Goal: Information Seeking & Learning: Find specific fact

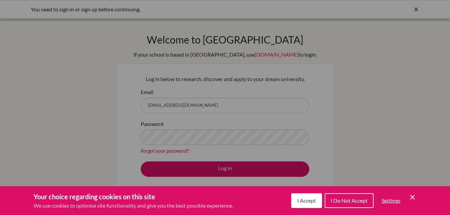
click at [346, 201] on span "I Do Not Accept" at bounding box center [349, 200] width 37 height 6
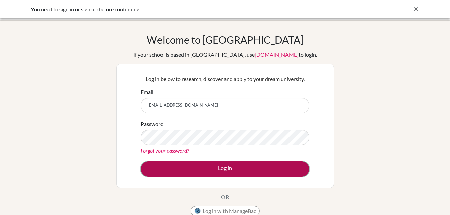
click at [270, 168] on button "Log in" at bounding box center [225, 168] width 169 height 15
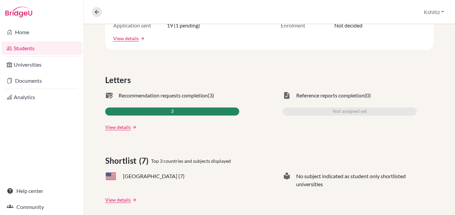
scroll to position [168, 0]
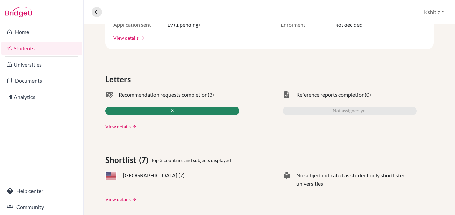
click at [126, 128] on link "View details" at bounding box center [117, 126] width 25 height 7
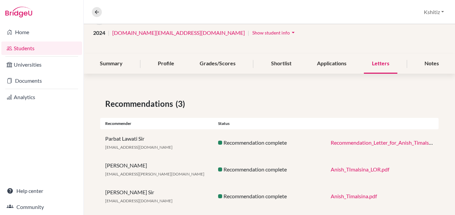
scroll to position [62, 0]
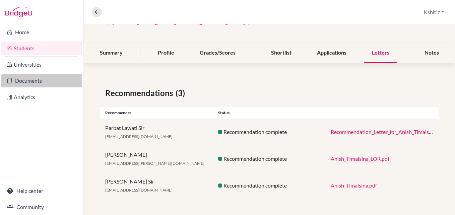
drag, startPoint x: 131, startPoint y: 127, endPoint x: 32, endPoint y: 79, distance: 109.7
click at [32, 79] on link "Documents" at bounding box center [41, 80] width 81 height 13
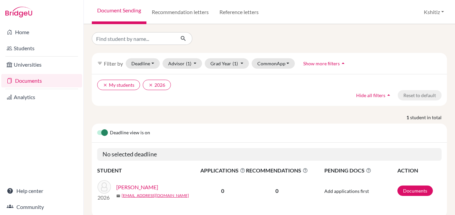
scroll to position [19, 0]
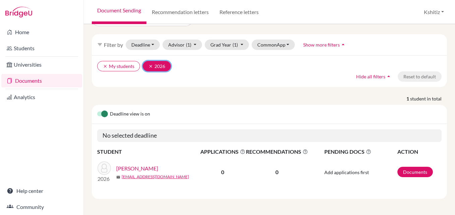
click at [150, 66] on icon "clear" at bounding box center [150, 66] width 5 height 5
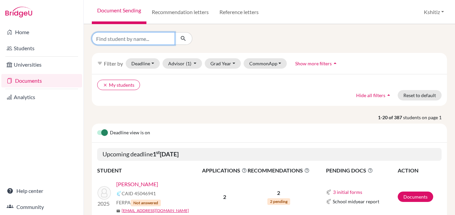
click at [151, 35] on input "Find student by name..." at bounding box center [133, 38] width 83 height 13
drag, startPoint x: 128, startPoint y: 38, endPoint x: 101, endPoint y: 39, distance: 27.8
click at [101, 39] on input "Ashish" at bounding box center [133, 38] width 83 height 13
type input "Anish"
click button "submit" at bounding box center [184, 38] width 18 height 13
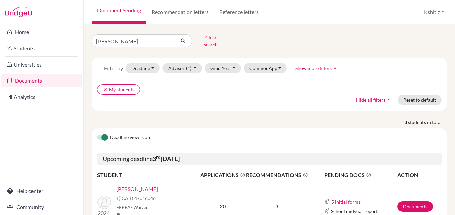
scroll to position [34, 0]
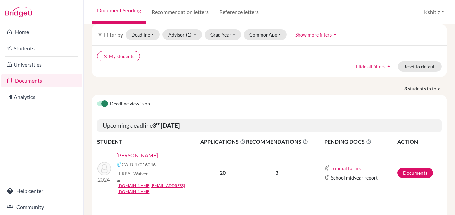
click at [146, 153] on link "Timalsina, Anish" at bounding box center [137, 155] width 42 height 8
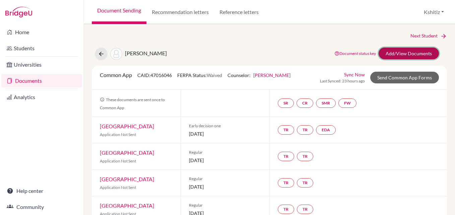
click at [398, 52] on link "Add/View Documents" at bounding box center [409, 54] width 60 height 12
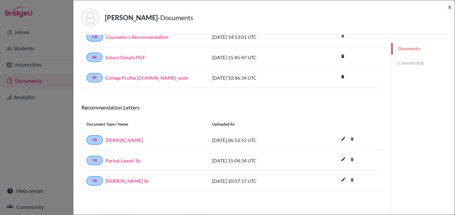
scroll to position [286, 0]
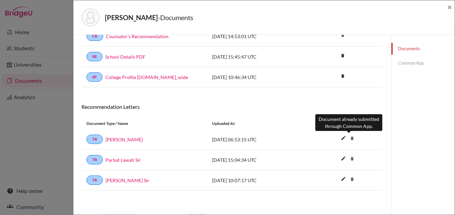
click at [347, 140] on icon "delete" at bounding box center [352, 138] width 10 height 10
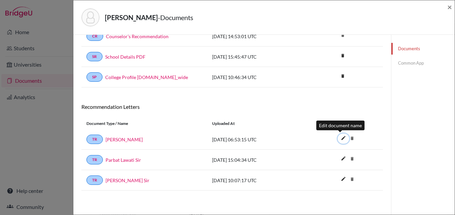
click at [341, 138] on icon "edit" at bounding box center [343, 138] width 11 height 11
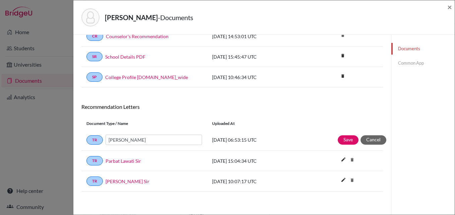
scroll to position [287, 0]
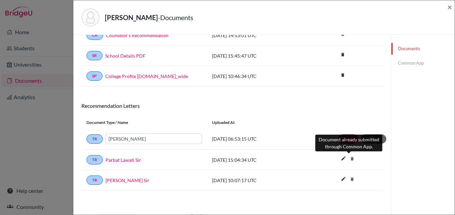
click at [349, 157] on icon "delete" at bounding box center [352, 159] width 10 height 10
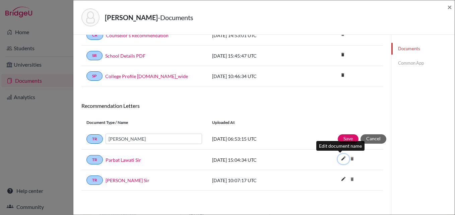
click at [339, 159] on icon "edit" at bounding box center [343, 158] width 11 height 11
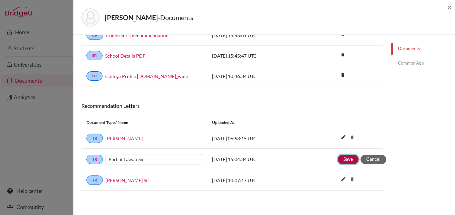
click at [338, 158] on button "Save" at bounding box center [348, 159] width 21 height 9
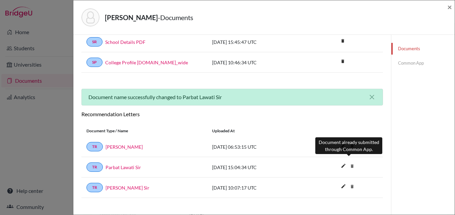
scroll to position [309, 0]
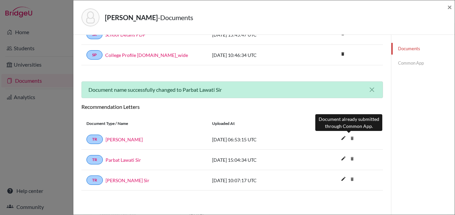
click at [348, 137] on icon "delete" at bounding box center [352, 138] width 10 height 10
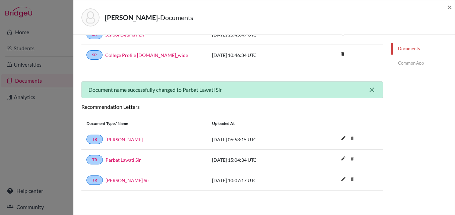
click at [368, 88] on icon "close" at bounding box center [372, 90] width 8 height 8
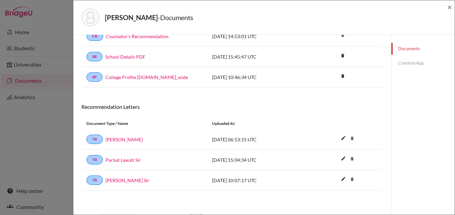
scroll to position [286, 0]
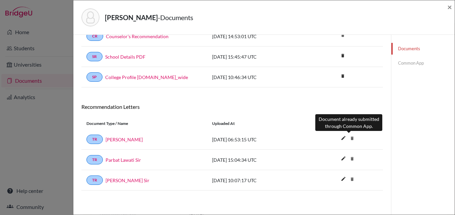
click at [348, 139] on icon "delete" at bounding box center [352, 138] width 10 height 10
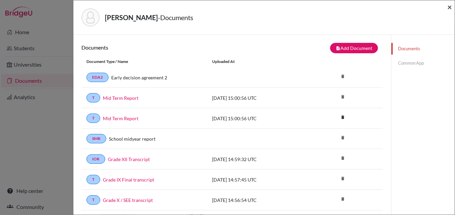
click at [449, 5] on span "×" at bounding box center [449, 7] width 5 height 10
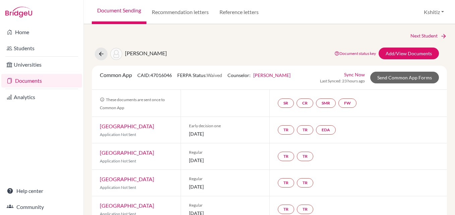
drag, startPoint x: 99, startPoint y: 74, endPoint x: 176, endPoint y: 75, distance: 76.7
click at [176, 75] on div "Common App CAID: 47016046 FERPA Status: Waived Counselor: Kshitiz Dahal First N…" at bounding box center [195, 77] width 201 height 13
copy div "Common App CAID: 47016046"
click at [101, 55] on icon at bounding box center [101, 54] width 7 height 7
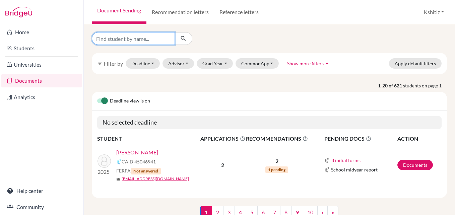
click at [135, 39] on input "Find student by name..." at bounding box center [133, 38] width 83 height 13
type input "[PERSON_NAME]"
click button "submit" at bounding box center [184, 38] width 18 height 13
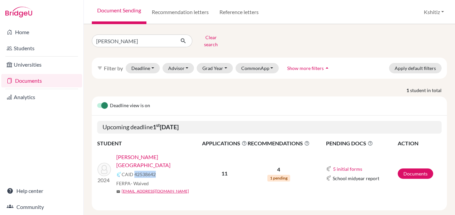
drag, startPoint x: 134, startPoint y: 163, endPoint x: 155, endPoint y: 161, distance: 20.8
click at [155, 171] on span "CAID 42538642" at bounding box center [139, 174] width 34 height 7
copy span "42538642"
drag, startPoint x: 135, startPoint y: 160, endPoint x: 155, endPoint y: 163, distance: 20.3
click at [155, 171] on span "CAID 42538642" at bounding box center [139, 174] width 34 height 7
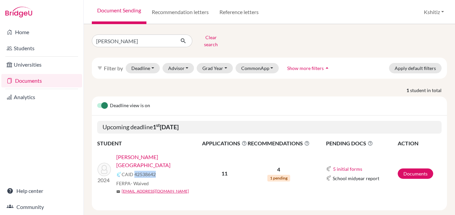
copy span "42538642"
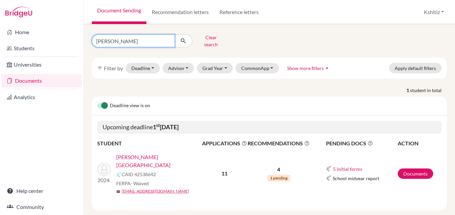
drag, startPoint x: 145, startPoint y: 36, endPoint x: 96, endPoint y: 36, distance: 48.6
click at [96, 36] on input "Bibek Khanal" at bounding box center [133, 41] width 83 height 13
type input "Bibek"
click button "submit" at bounding box center [184, 41] width 18 height 13
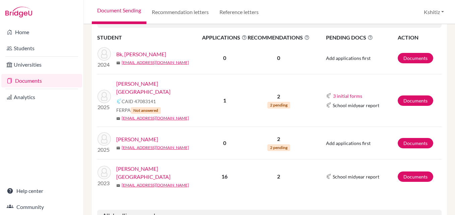
scroll to position [201, 0]
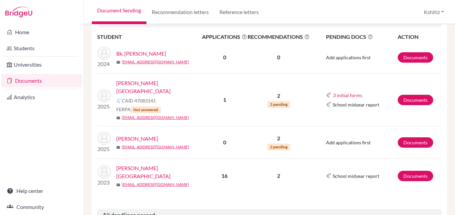
click at [136, 135] on link "Khadka , Bibek" at bounding box center [137, 139] width 42 height 8
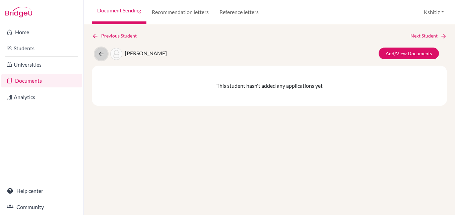
click at [102, 53] on icon at bounding box center [101, 54] width 7 height 7
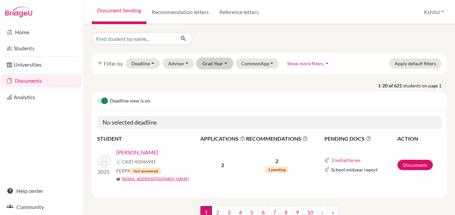
click at [219, 63] on button "Grad Year" at bounding box center [215, 63] width 36 height 10
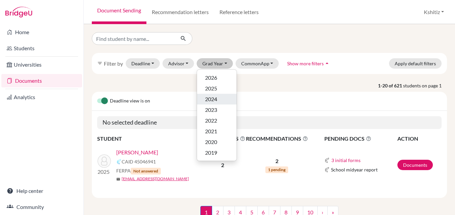
click at [217, 95] on span "2024" at bounding box center [211, 99] width 12 height 8
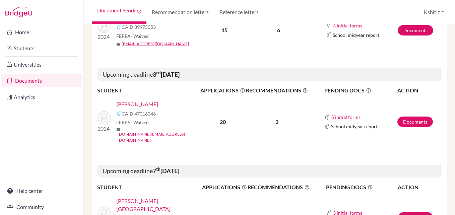
scroll to position [603, 0]
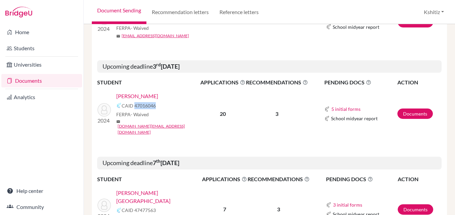
drag, startPoint x: 156, startPoint y: 63, endPoint x: 134, endPoint y: 65, distance: 21.8
click at [134, 102] on div "CAID 47016046" at bounding box center [160, 106] width 88 height 8
copy span "47016046"
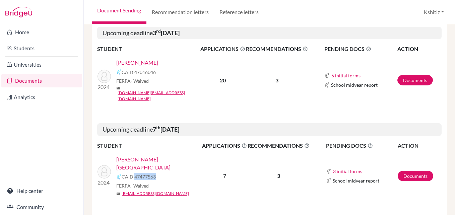
drag, startPoint x: 134, startPoint y: 116, endPoint x: 154, endPoint y: 118, distance: 20.9
click at [154, 173] on span "CAID 47477563" at bounding box center [139, 176] width 34 height 7
copy span "47477563"
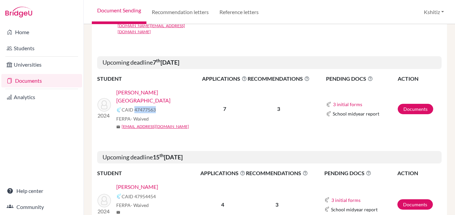
scroll to position [737, 0]
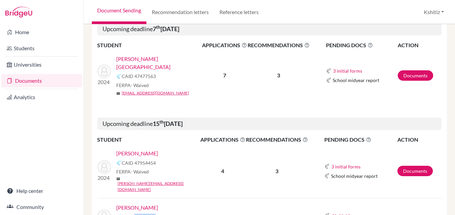
drag, startPoint x: 134, startPoint y: 146, endPoint x: 158, endPoint y: 146, distance: 24.1
click at [158, 213] on div "CAID 48299865" at bounding box center [160, 217] width 88 height 8
copy span "48299865"
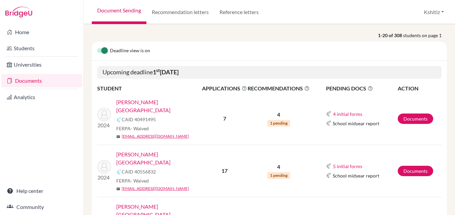
scroll to position [67, 0]
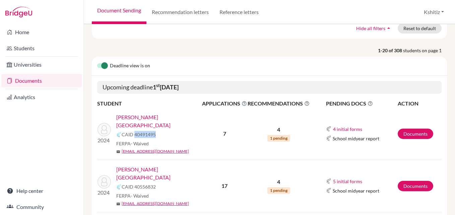
drag, startPoint x: 134, startPoint y: 126, endPoint x: 154, endPoint y: 126, distance: 20.4
click at [154, 131] on span "CAID 40491495" at bounding box center [139, 134] width 34 height 7
copy span "40491495"
drag, startPoint x: 134, startPoint y: 170, endPoint x: 155, endPoint y: 170, distance: 21.4
click at [155, 183] on span "CAID 40556832" at bounding box center [139, 186] width 34 height 7
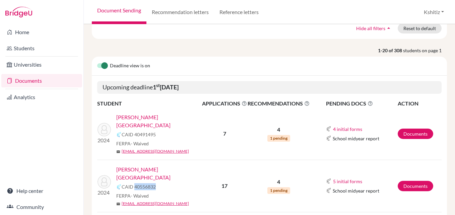
copy span "40556832"
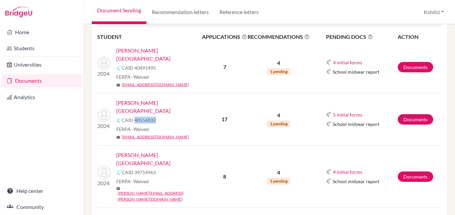
scroll to position [134, 0]
drag, startPoint x: 135, startPoint y: 148, endPoint x: 155, endPoint y: 148, distance: 20.1
click at [155, 169] on span "CAID 39714963" at bounding box center [139, 172] width 34 height 7
copy span "39714963"
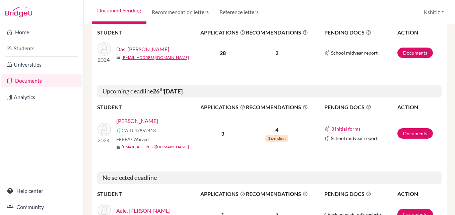
scroll to position [1039, 0]
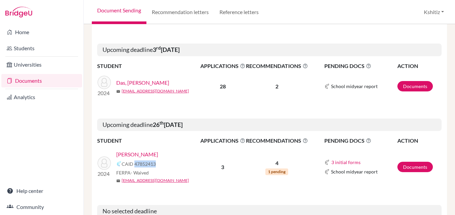
drag, startPoint x: 134, startPoint y: 94, endPoint x: 155, endPoint y: 93, distance: 21.8
click at [155, 160] on span "CAID 47852413" at bounding box center [139, 163] width 34 height 7
copy span "47852413"
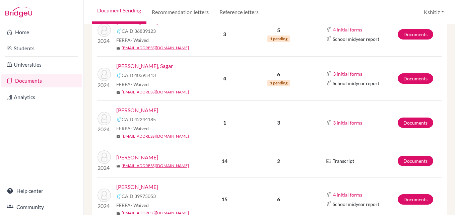
scroll to position [432, 0]
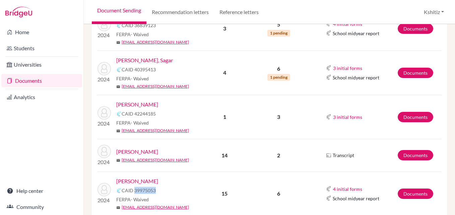
drag, startPoint x: 156, startPoint y: 148, endPoint x: 135, endPoint y: 148, distance: 21.8
click at [135, 187] on div "CAID 39975053" at bounding box center [161, 191] width 90 height 8
copy span "39975053"
drag, startPoint x: 156, startPoint y: 71, endPoint x: 134, endPoint y: 71, distance: 21.4
click at [134, 110] on div "CAID 42244185" at bounding box center [161, 114] width 90 height 8
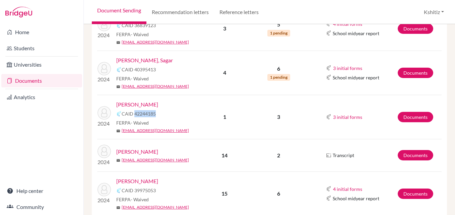
copy span "42244185"
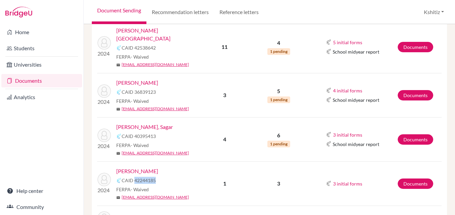
scroll to position [365, 0]
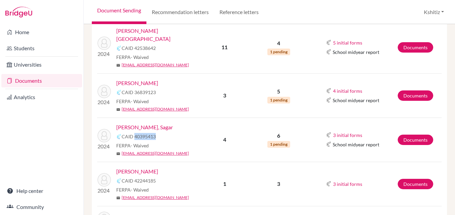
drag, startPoint x: 156, startPoint y: 95, endPoint x: 134, endPoint y: 94, distance: 22.8
click at [134, 133] on div "CAID 40395413" at bounding box center [161, 137] width 90 height 8
copy span "40395413"
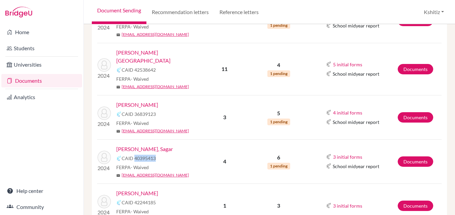
scroll to position [331, 0]
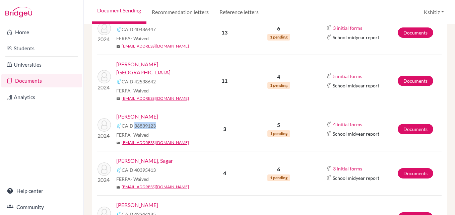
drag, startPoint x: 156, startPoint y: 82, endPoint x: 134, endPoint y: 82, distance: 22.4
click at [134, 122] on div "CAID 36839123" at bounding box center [161, 126] width 90 height 8
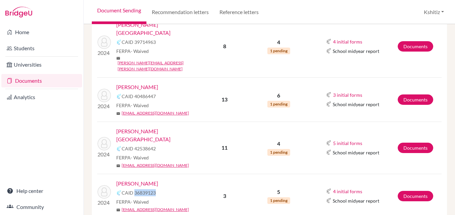
scroll to position [230, 0]
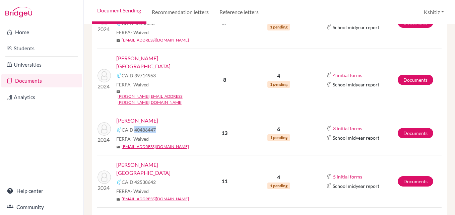
drag, startPoint x: 158, startPoint y: 96, endPoint x: 135, endPoint y: 94, distance: 23.2
click at [135, 126] on div "CAID 40486447" at bounding box center [161, 130] width 90 height 8
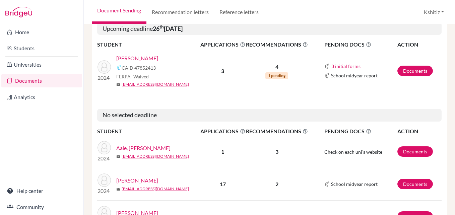
scroll to position [1135, 0]
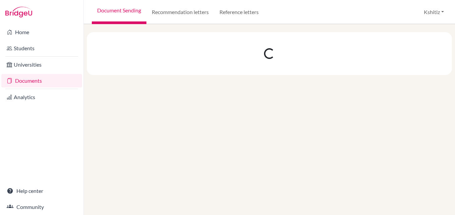
scroll to position [0, 0]
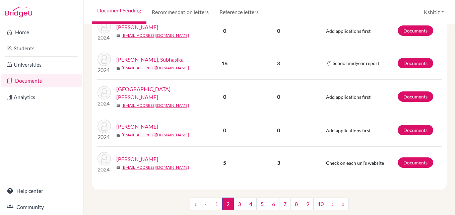
scroll to position [668, 0]
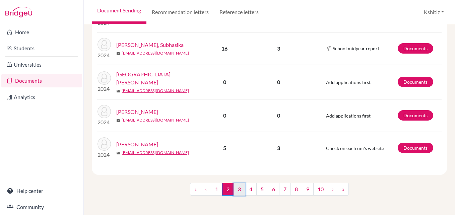
click at [237, 185] on link "3" at bounding box center [240, 189] width 12 height 13
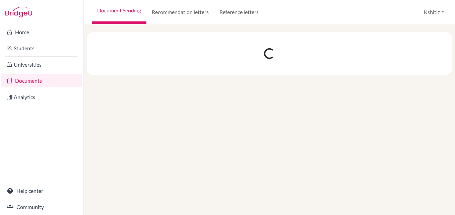
scroll to position [0, 0]
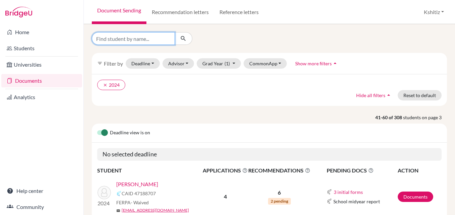
click at [135, 34] on input "Find student by name..." at bounding box center [133, 38] width 83 height 13
type input "bhumija"
click button "submit" at bounding box center [184, 38] width 18 height 13
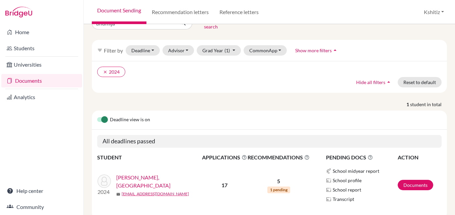
scroll to position [34, 0]
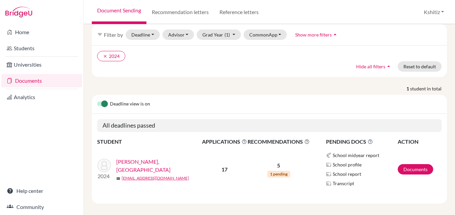
click at [143, 162] on link "Singh, Bhumija" at bounding box center [161, 166] width 90 height 16
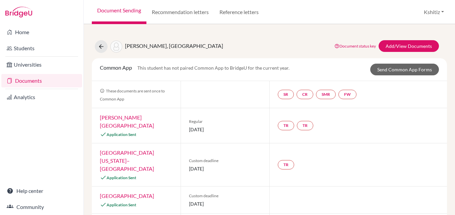
scroll to position [34, 0]
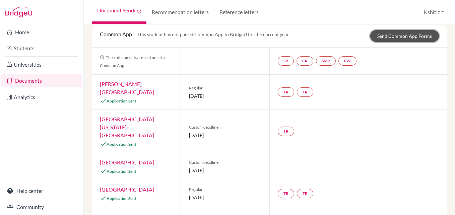
click at [402, 37] on link "Send Common App Forms" at bounding box center [404, 36] width 69 height 12
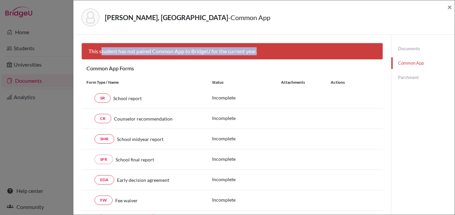
drag, startPoint x: 101, startPoint y: 52, endPoint x: 259, endPoint y: 55, distance: 158.2
click at [259, 55] on div "This student has not paired Common App to BridgeU for the current year." at bounding box center [232, 51] width 302 height 17
click at [450, 4] on span "×" at bounding box center [449, 7] width 5 height 10
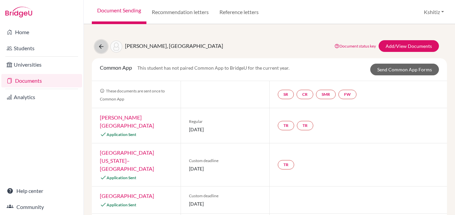
click at [100, 46] on icon at bounding box center [101, 46] width 7 height 7
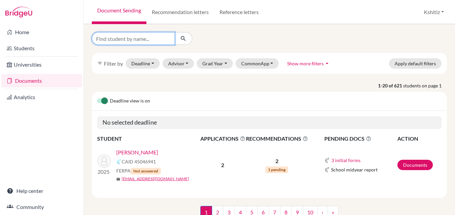
click at [136, 42] on input "Find student by name..." at bounding box center [133, 38] width 83 height 13
type input "[PERSON_NAME]"
click at [185, 44] on button "submit" at bounding box center [184, 38] width 18 height 13
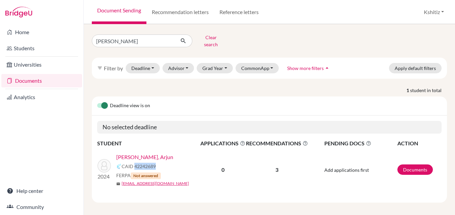
drag, startPoint x: 134, startPoint y: 161, endPoint x: 156, endPoint y: 161, distance: 21.8
click at [156, 162] on div "CAID 42242689" at bounding box center [160, 166] width 88 height 8
copy span "42242689"
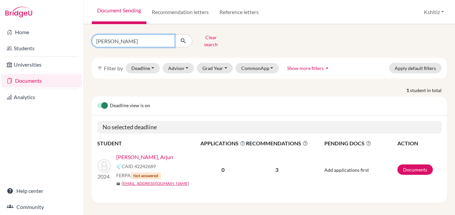
drag, startPoint x: 144, startPoint y: 38, endPoint x: 89, endPoint y: 42, distance: 54.4
click at [89, 42] on div "Arjun Neupane Clear search" at bounding box center [148, 40] width 122 height 17
type input "Alok"
click button "submit" at bounding box center [184, 41] width 18 height 13
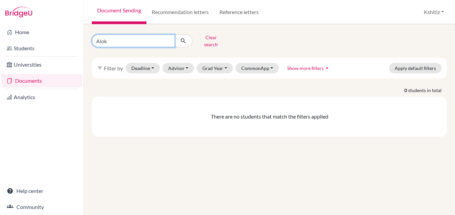
click at [162, 40] on input "Alok" at bounding box center [133, 41] width 83 height 13
type input "Alok"
click button "submit" at bounding box center [184, 41] width 18 height 13
drag, startPoint x: 123, startPoint y: 40, endPoint x: 94, endPoint y: 40, distance: 29.1
click at [94, 40] on input "Alok" at bounding box center [133, 41] width 83 height 13
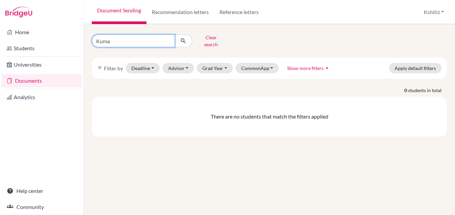
type input "Kumar"
click button "submit" at bounding box center [184, 41] width 18 height 13
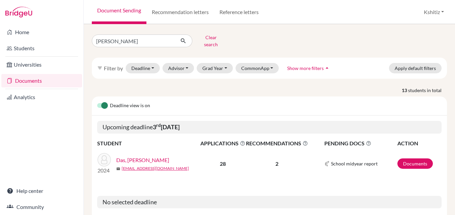
click at [45, 80] on link "Documents" at bounding box center [41, 80] width 81 height 13
click at [144, 38] on input "Kumar" at bounding box center [133, 41] width 83 height 13
type input "K"
type input "Gautam"
click button "submit" at bounding box center [184, 41] width 18 height 13
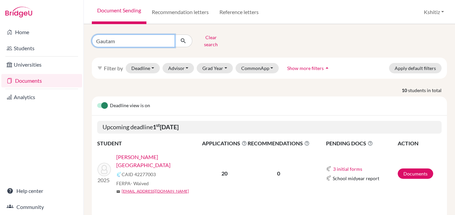
click at [97, 40] on input "Gautam" at bounding box center [133, 41] width 83 height 13
type input "Ayush Gautam"
click button "submit" at bounding box center [184, 41] width 18 height 13
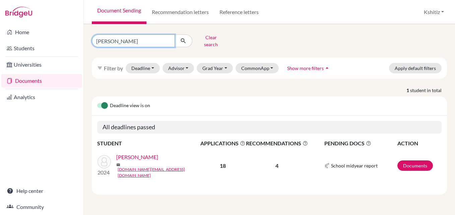
drag, startPoint x: 133, startPoint y: 36, endPoint x: 90, endPoint y: 36, distance: 43.2
click at [90, 36] on div "Ayush Gautam Clear search" at bounding box center [148, 40] width 122 height 17
type input "Bindiya"
click button "submit" at bounding box center [184, 41] width 18 height 13
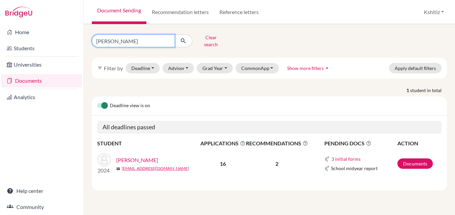
click at [168, 38] on input "Bindiya" at bounding box center [133, 41] width 83 height 13
click at [29, 80] on link "Documents" at bounding box center [41, 80] width 81 height 13
click at [166, 38] on input "[PERSON_NAME]" at bounding box center [133, 41] width 83 height 13
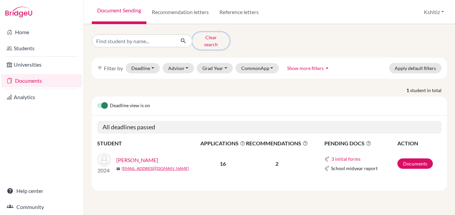
click at [212, 39] on button "Clear search" at bounding box center [210, 40] width 37 height 17
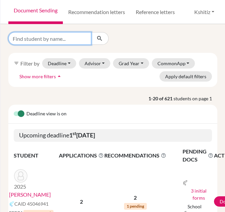
click at [46, 40] on input "Find student by name..." at bounding box center [49, 38] width 83 height 13
type input "aaramva"
click button "submit" at bounding box center [100, 38] width 18 height 13
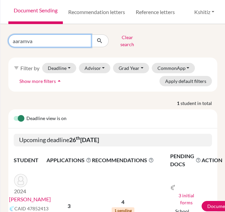
drag, startPoint x: 47, startPoint y: 38, endPoint x: 11, endPoint y: 38, distance: 35.8
click at [11, 38] on input "aaramva" at bounding box center [49, 41] width 83 height 13
type input "Alok"
click button "submit" at bounding box center [100, 41] width 18 height 13
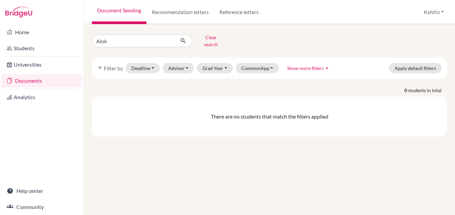
click at [41, 80] on link "Documents" at bounding box center [41, 80] width 81 height 13
click at [181, 63] on button "Advisor" at bounding box center [178, 68] width 32 height 10
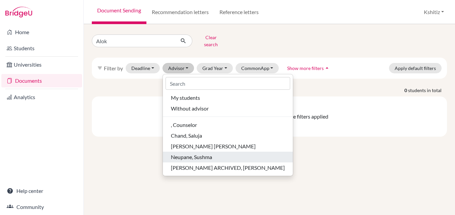
click at [198, 153] on span "Neupane, Sushma" at bounding box center [191, 157] width 41 height 8
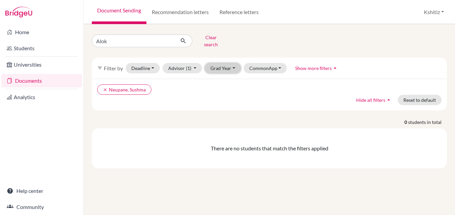
click at [229, 63] on button "Grad Year" at bounding box center [223, 68] width 36 height 10
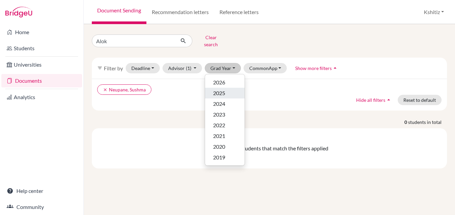
click at [225, 90] on span "2025" at bounding box center [219, 93] width 12 height 8
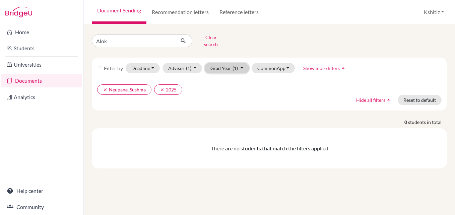
click at [231, 63] on button "Grad Year (1)" at bounding box center [227, 68] width 44 height 10
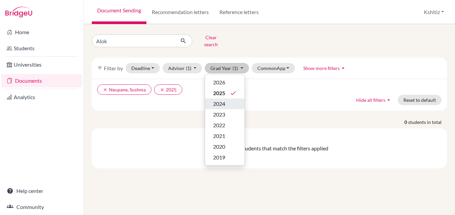
click at [232, 100] on div "2024" at bounding box center [224, 104] width 23 height 8
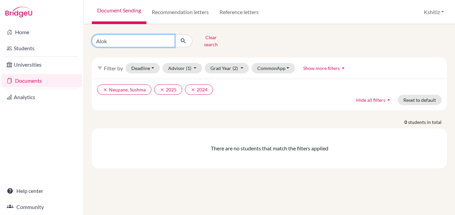
click at [158, 38] on input "Alok" at bounding box center [133, 41] width 83 height 13
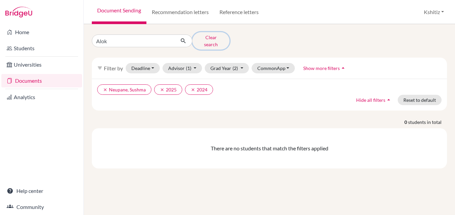
click at [217, 36] on button "Clear search" at bounding box center [210, 40] width 37 height 17
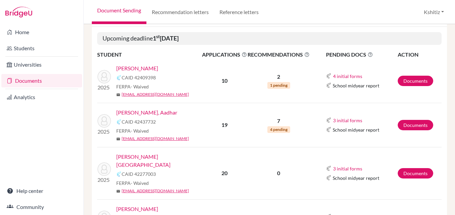
scroll to position [101, 0]
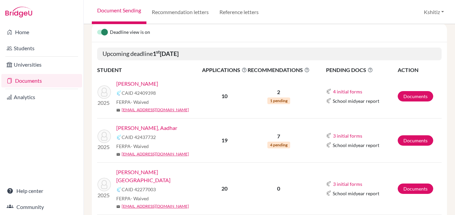
click at [137, 85] on link "[PERSON_NAME]" at bounding box center [137, 84] width 42 height 8
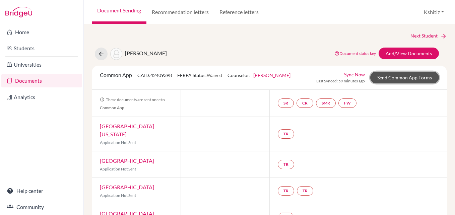
click at [402, 75] on link "Send Common App Forms" at bounding box center [404, 78] width 69 height 12
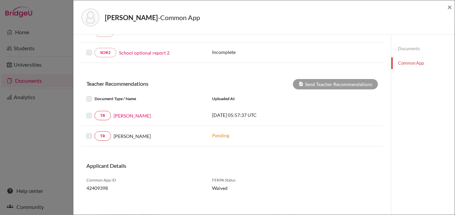
scroll to position [228, 0]
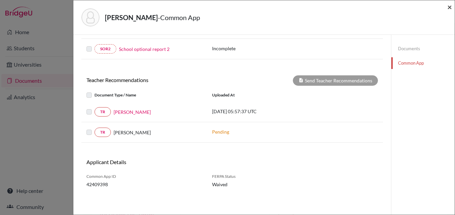
click at [448, 6] on span "×" at bounding box center [449, 7] width 5 height 10
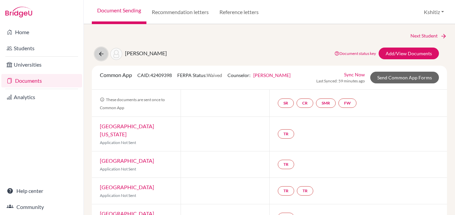
click at [96, 55] on button at bounding box center [101, 54] width 13 height 13
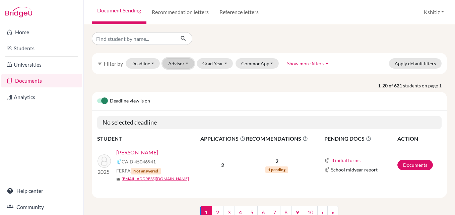
click at [178, 61] on button "Advisor" at bounding box center [178, 63] width 32 height 10
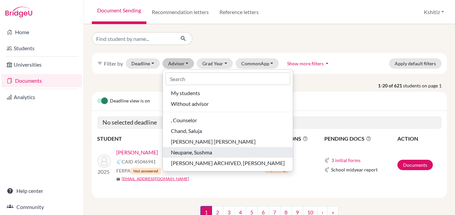
click at [197, 151] on span "Neupane, Sushma" at bounding box center [191, 152] width 41 height 8
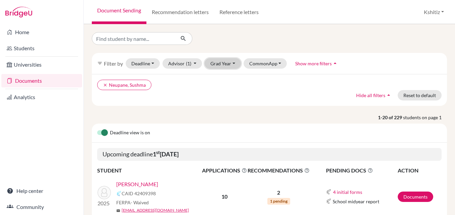
click at [222, 62] on button "Grad Year" at bounding box center [223, 63] width 36 height 10
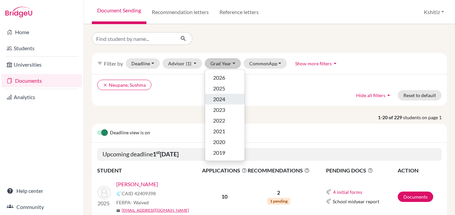
drag, startPoint x: 223, startPoint y: 97, endPoint x: 220, endPoint y: 81, distance: 16.8
click at [224, 97] on span "2024" at bounding box center [219, 99] width 12 height 8
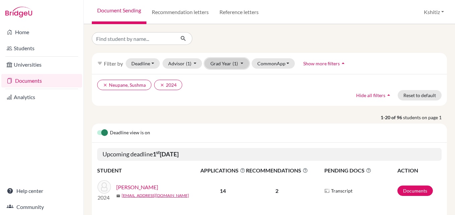
click at [219, 61] on button "Grad Year (1)" at bounding box center [227, 63] width 44 height 10
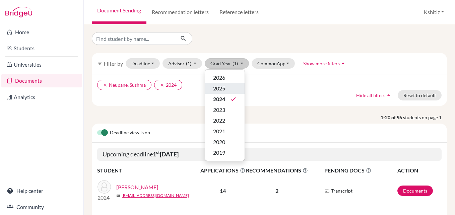
click at [222, 89] on span "2025" at bounding box center [219, 88] width 12 height 8
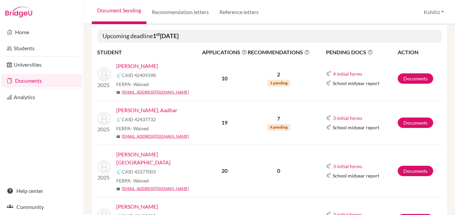
scroll to position [134, 0]
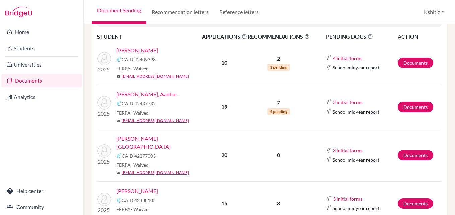
click at [148, 95] on link "[PERSON_NAME], Aadhar" at bounding box center [146, 94] width 61 height 8
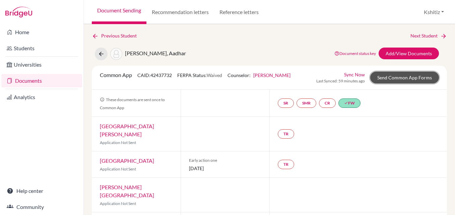
click at [391, 75] on link "Send Common App Forms" at bounding box center [404, 78] width 69 height 12
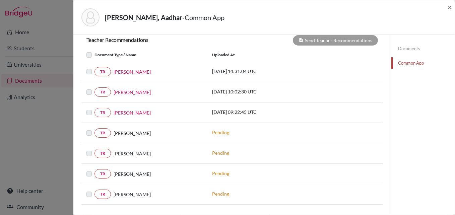
scroll to position [302, 0]
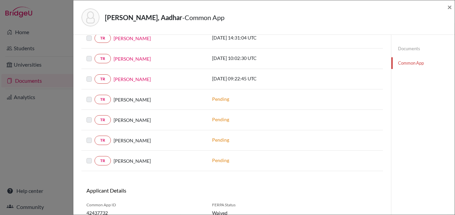
click at [214, 98] on p "Pending" at bounding box center [257, 98] width 90 height 7
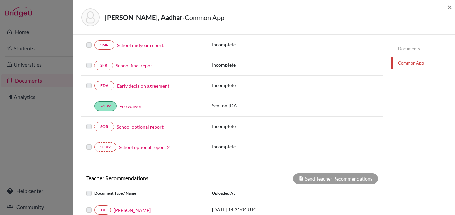
scroll to position [129, 0]
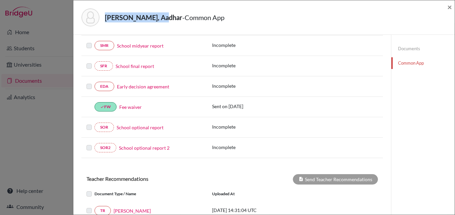
drag, startPoint x: 106, startPoint y: 17, endPoint x: 157, endPoint y: 19, distance: 52.0
click at [157, 19] on strong "[PERSON_NAME], Aadhar" at bounding box center [143, 17] width 77 height 8
copy strong "[PERSON_NAME], Aadhar"
click at [447, 8] on span "×" at bounding box center [449, 7] width 5 height 10
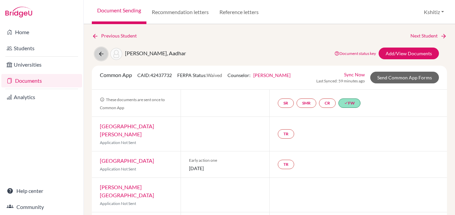
click at [100, 54] on icon at bounding box center [101, 54] width 7 height 7
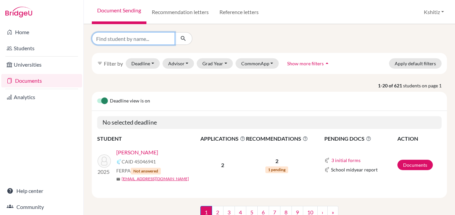
click at [147, 39] on input "Find student by name..." at bounding box center [133, 38] width 83 height 13
paste input "[PERSON_NAME], Aadhar"
type input "[PERSON_NAME], Aadhar"
click button "submit" at bounding box center [184, 38] width 18 height 13
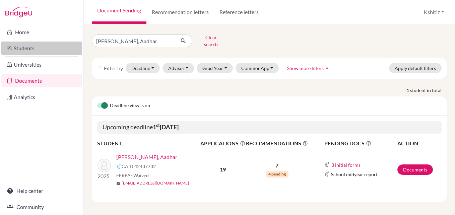
click at [45, 46] on link "Students" at bounding box center [41, 48] width 81 height 13
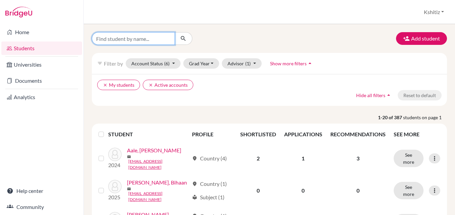
click at [146, 36] on input "Find student by name..." at bounding box center [133, 38] width 83 height 13
paste input "[PERSON_NAME], Aadhar"
type input "[PERSON_NAME], Aadhar"
click at [184, 38] on icon "submit" at bounding box center [183, 38] width 7 height 7
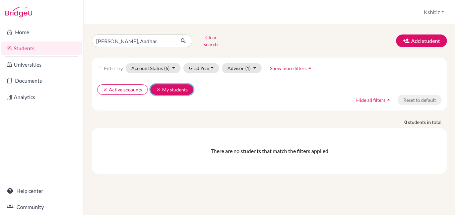
click at [156, 87] on icon "clear" at bounding box center [158, 89] width 5 height 5
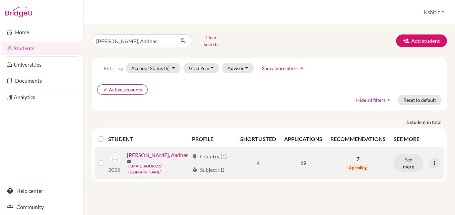
click at [145, 153] on link "[PERSON_NAME], Aadhar" at bounding box center [157, 155] width 61 height 8
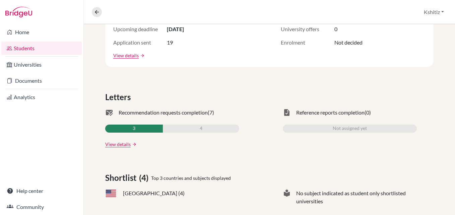
scroll to position [168, 0]
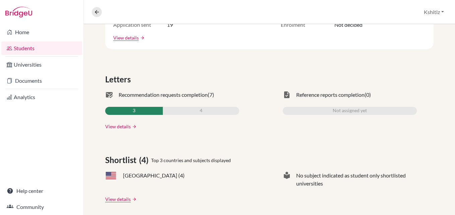
click at [130, 125] on link "View details" at bounding box center [117, 126] width 25 height 7
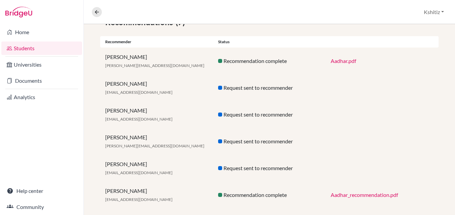
scroll to position [134, 0]
click at [346, 59] on link "Aadhar.pdf" at bounding box center [343, 60] width 25 height 6
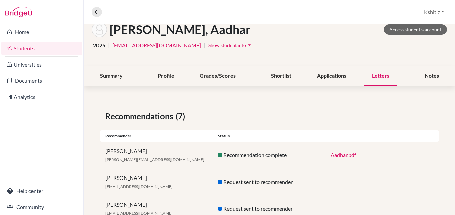
scroll to position [2, 0]
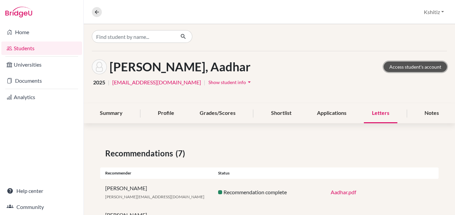
click at [399, 66] on link "Access student's account" at bounding box center [415, 67] width 63 height 10
